Goal: Submit feedback/report problem

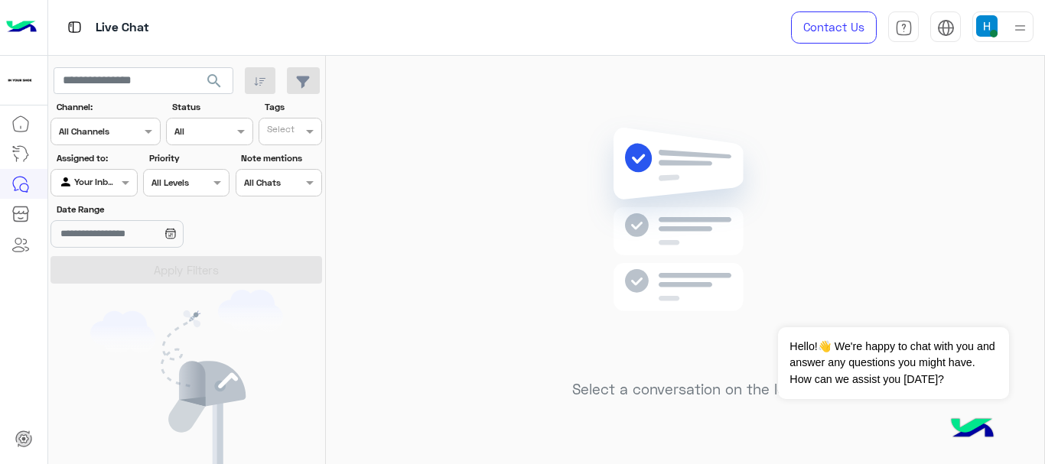
click at [995, 38] on div at bounding box center [1002, 26] width 61 height 31
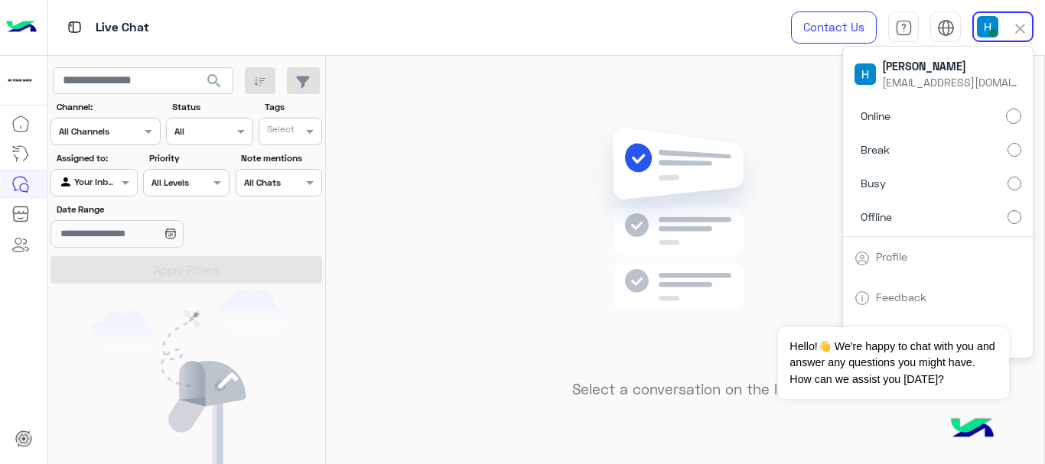
click at [984, 207] on label "Offline" at bounding box center [937, 217] width 167 height 28
